Goal: Information Seeking & Learning: Learn about a topic

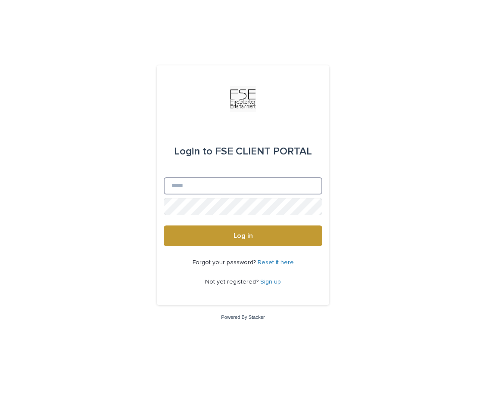
type input "**********"
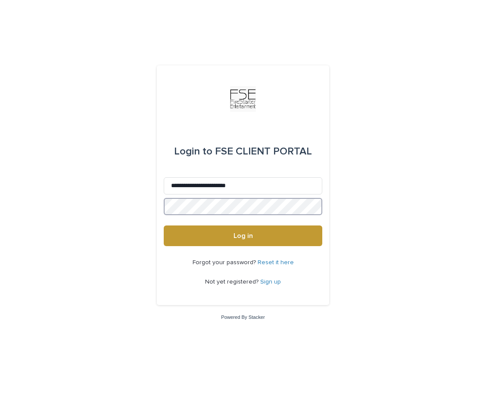
click at [243, 236] on button "Log in" at bounding box center [243, 236] width 158 height 21
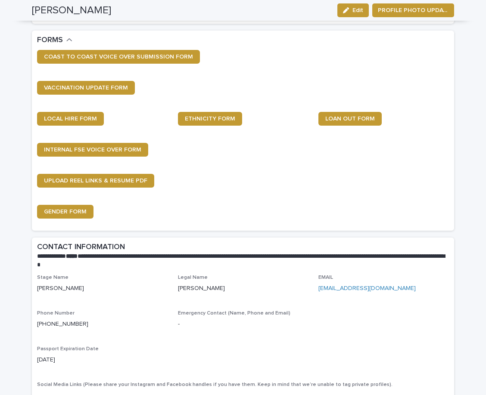
scroll to position [284, 0]
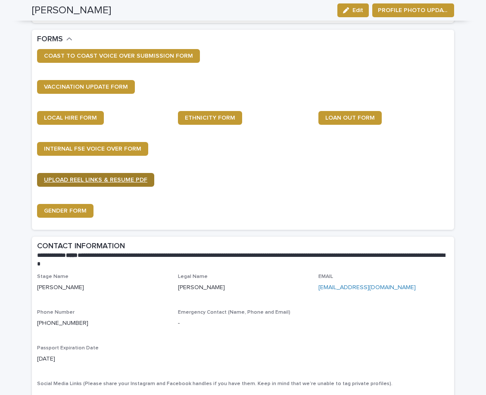
click at [135, 181] on link "UPLOAD REEL LINKS & RESUME PDF" at bounding box center [95, 180] width 117 height 14
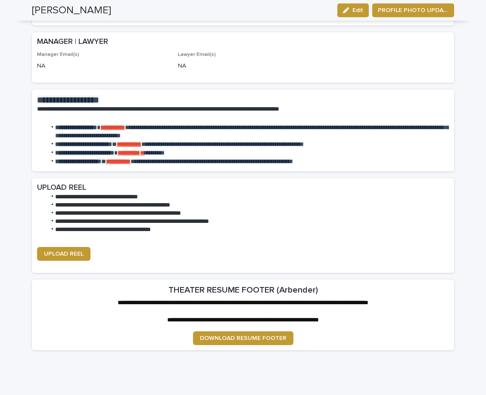
scroll to position [992, 0]
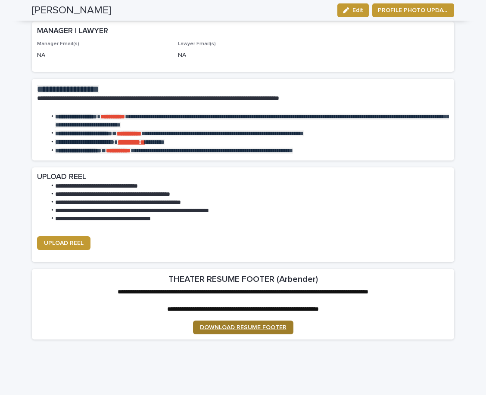
click at [261, 321] on link "DOWNLOAD RESUME FOOTER" at bounding box center [243, 328] width 100 height 14
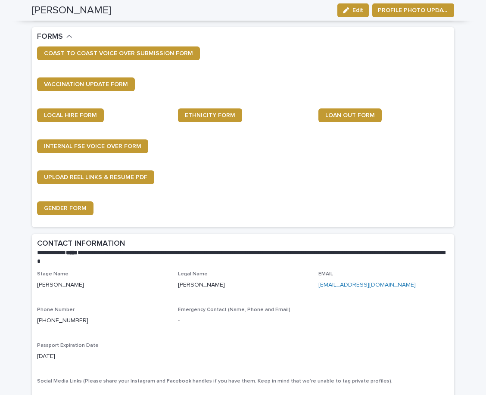
scroll to position [278, 0]
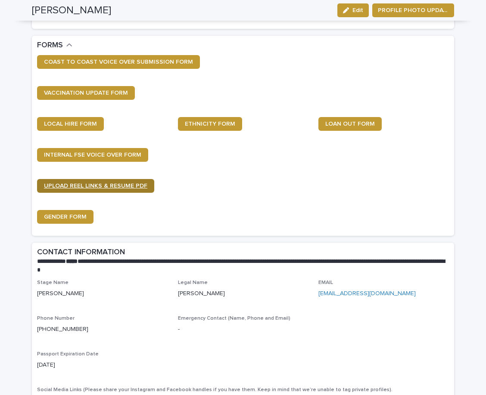
click at [83, 183] on span "UPLOAD REEL LINKS & RESUME PDF" at bounding box center [95, 186] width 103 height 6
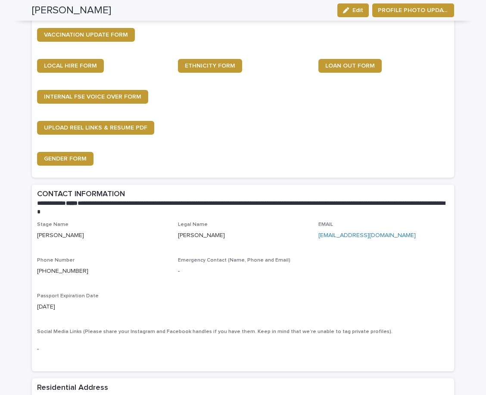
scroll to position [225, 0]
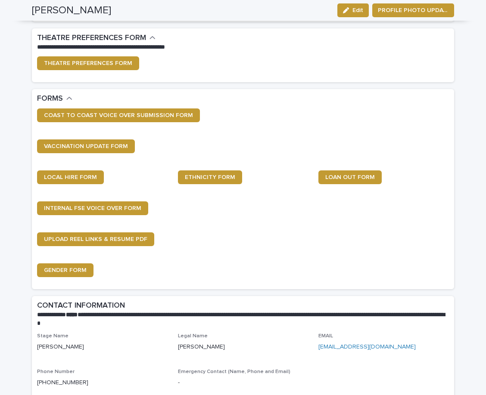
click at [78, 275] on div "GENDER FORM" at bounding box center [102, 274] width 130 height 21
click at [78, 274] on link "GENDER FORM" at bounding box center [65, 271] width 56 height 14
click at [196, 175] on span "ETHNICITY FORM" at bounding box center [210, 177] width 50 height 6
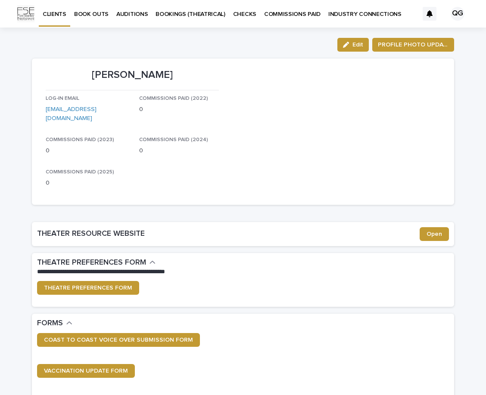
scroll to position [0, 0]
click at [138, 11] on p "AUDITIONS" at bounding box center [131, 9] width 31 height 18
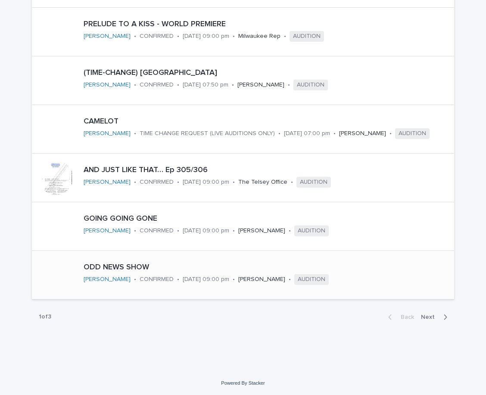
scroll to position [392, 0]
click at [431, 321] on button "Next" at bounding box center [435, 318] width 37 height 8
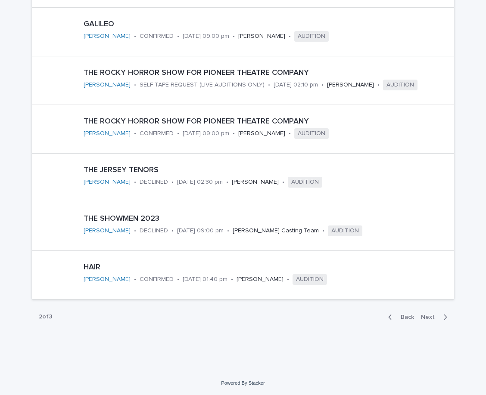
scroll to position [392, 0]
click at [411, 316] on span "Back" at bounding box center [404, 318] width 19 height 6
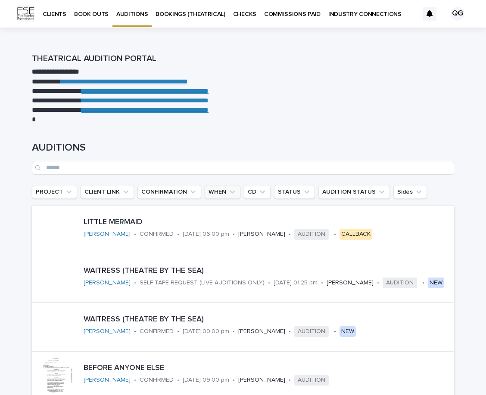
click at [220, 197] on button "WHEN" at bounding box center [223, 192] width 36 height 14
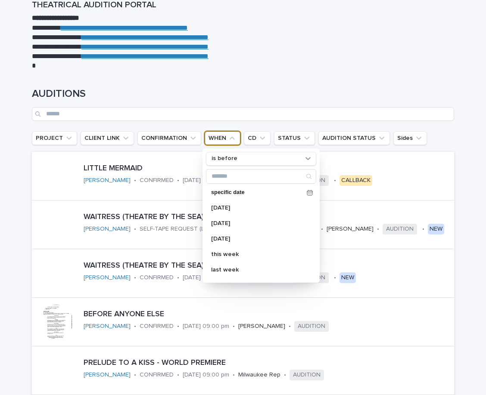
scroll to position [59, 0]
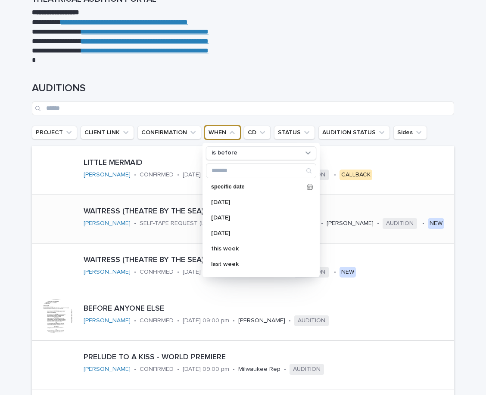
click at [32, 220] on div at bounding box center [56, 219] width 48 height 48
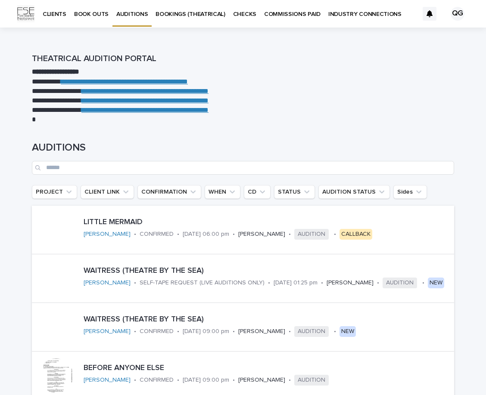
click at [131, 81] on link "**********" at bounding box center [124, 81] width 127 height 6
